Goal: Task Accomplishment & Management: Use online tool/utility

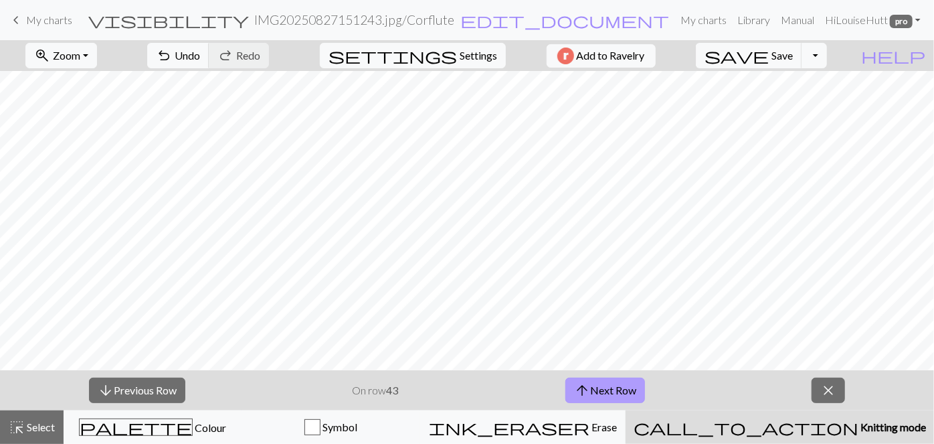
click at [610, 384] on button "arrow_upward Next Row" at bounding box center [606, 389] width 80 height 25
click at [617, 382] on button "arrow_upward Next Row" at bounding box center [606, 389] width 80 height 25
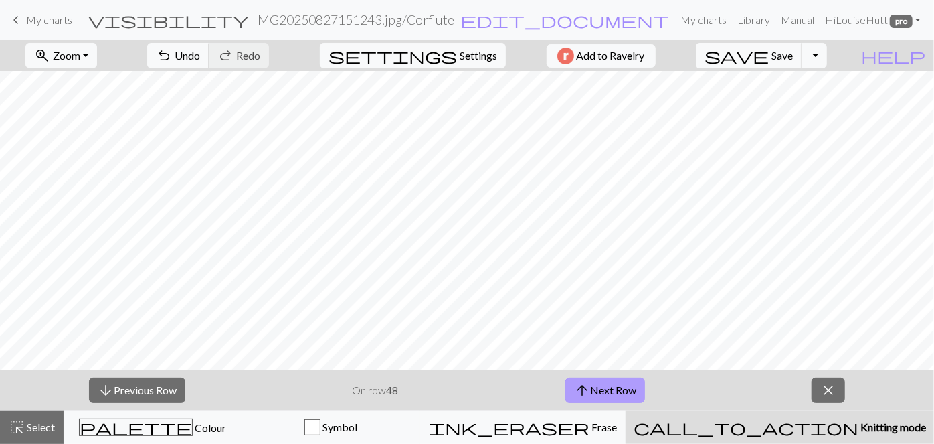
click at [618, 391] on button "arrow_upward Next Row" at bounding box center [606, 389] width 80 height 25
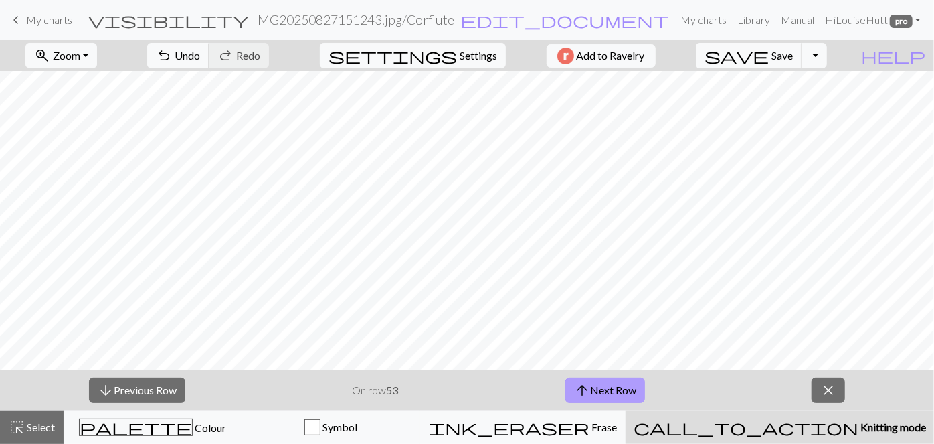
click at [618, 391] on button "arrow_upward Next Row" at bounding box center [606, 389] width 80 height 25
